Goal: Task Accomplishment & Management: Complete application form

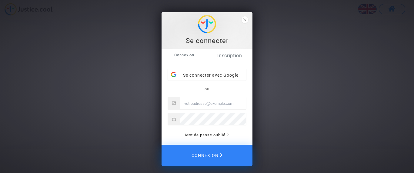
click at [230, 55] on link "Inscription" at bounding box center [229, 56] width 45 height 14
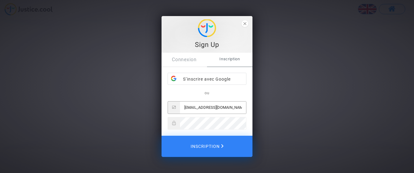
type input "[EMAIL_ADDRESS][DOMAIN_NAME]"
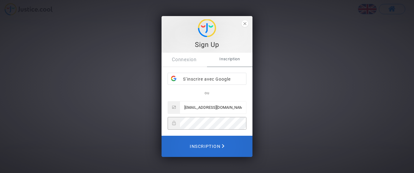
click at [210, 145] on span "Inscription" at bounding box center [207, 146] width 35 height 13
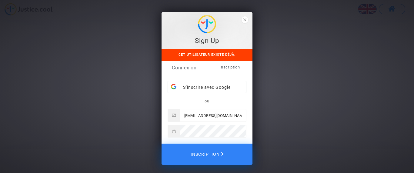
click at [189, 68] on link "Connexion" at bounding box center [184, 68] width 45 height 14
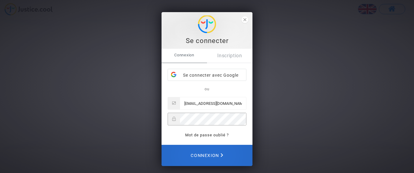
click at [209, 155] on span "Connexion" at bounding box center [207, 155] width 32 height 13
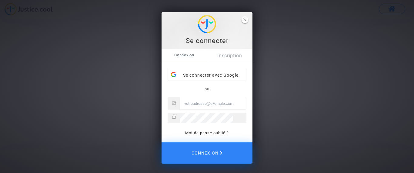
click at [244, 20] on icon "close" at bounding box center [244, 19] width 3 height 3
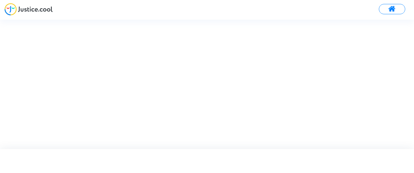
click at [39, 10] on img at bounding box center [29, 9] width 48 height 12
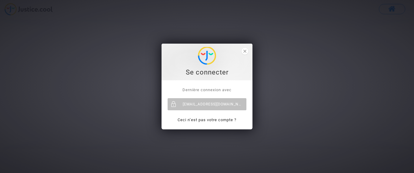
click at [391, 8] on div "Se connecter Dernière connexion avec [EMAIL_ADDRESS][DOMAIN_NAME] Ceci n’est pa…" at bounding box center [207, 86] width 414 height 173
click at [212, 119] on link "Ceci n’est pas votre compte ?" at bounding box center [207, 120] width 59 height 5
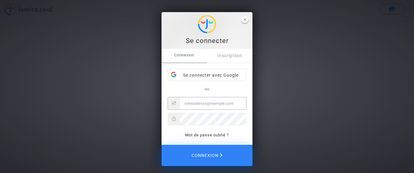
click at [244, 18] on icon "close" at bounding box center [244, 19] width 3 height 3
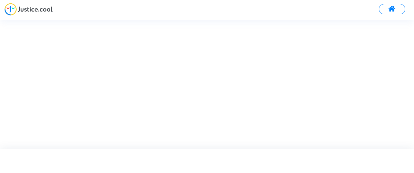
click at [393, 8] on span at bounding box center [392, 9] width 8 height 8
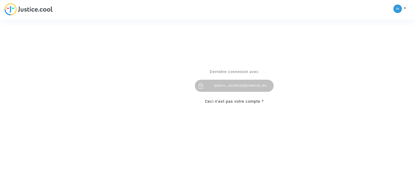
click at [404, 8] on div "Se connecter Dernière connexion avec [EMAIL_ADDRESS][DOMAIN_NAME] Ceci n’est pa…" at bounding box center [207, 86] width 414 height 173
click at [398, 8] on div "Se connecter Dernière connexion avec ingeweb2000@yahoo.fr Ceci n’est pas votre …" at bounding box center [207, 86] width 414 height 173
click at [404, 8] on div "Se connecter Dernière connexion avec ingeweb2000@yahoo.fr Ceci n’est pas votre …" at bounding box center [207, 86] width 414 height 173
click at [49, 10] on div "Se connecter Dernière connexion avec ingeweb2000@yahoo.fr Ceci n’est pas votre …" at bounding box center [207, 86] width 414 height 173
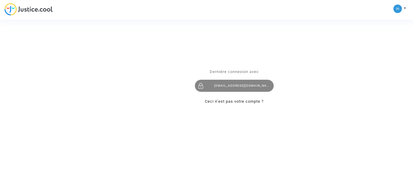
click at [240, 86] on div "[EMAIL_ADDRESS][DOMAIN_NAME]" at bounding box center [234, 86] width 79 height 12
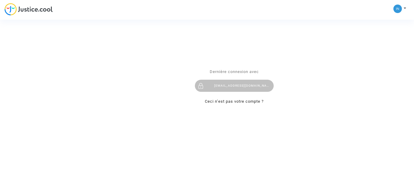
click at [399, 8] on div "Se connecter Dernière connexion avec [EMAIL_ADDRESS][DOMAIN_NAME] Ceci n’est pa…" at bounding box center [207, 86] width 414 height 173
click at [408, 8] on div "Se connecter Dernière connexion avec [EMAIL_ADDRESS][DOMAIN_NAME] Ceci n’est pa…" at bounding box center [207, 86] width 414 height 173
click at [405, 7] on div "Se connecter Dernière connexion avec [EMAIL_ADDRESS][DOMAIN_NAME] Ceci n’est pa…" at bounding box center [207, 86] width 414 height 173
drag, startPoint x: 400, startPoint y: 8, endPoint x: 394, endPoint y: 12, distance: 6.4
click at [400, 9] on div "Se connecter Dernière connexion avec [EMAIL_ADDRESS][DOMAIN_NAME] Ceci n’est pa…" at bounding box center [207, 86] width 414 height 173
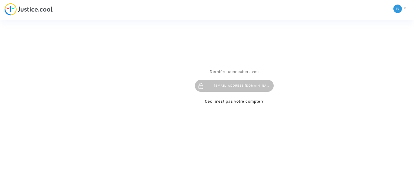
drag, startPoint x: 394, startPoint y: 12, endPoint x: 267, endPoint y: 82, distance: 145.3
click at [392, 16] on div "Se connecter Dernière connexion avec ingeweb2000@yahoo.fr Ceci n’est pas votre …" at bounding box center [207, 86] width 414 height 173
click at [241, 83] on div "[EMAIL_ADDRESS][DOMAIN_NAME]" at bounding box center [234, 86] width 79 height 12
